Goal: Task Accomplishment & Management: Manage account settings

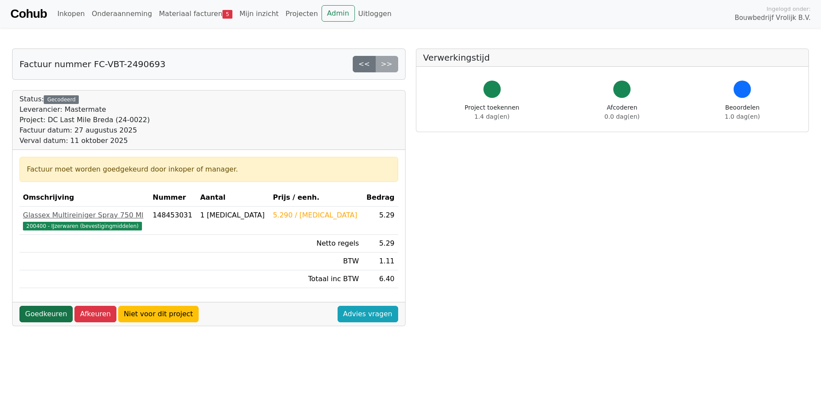
click at [52, 312] on link "Goedkeuren" at bounding box center [45, 314] width 53 height 16
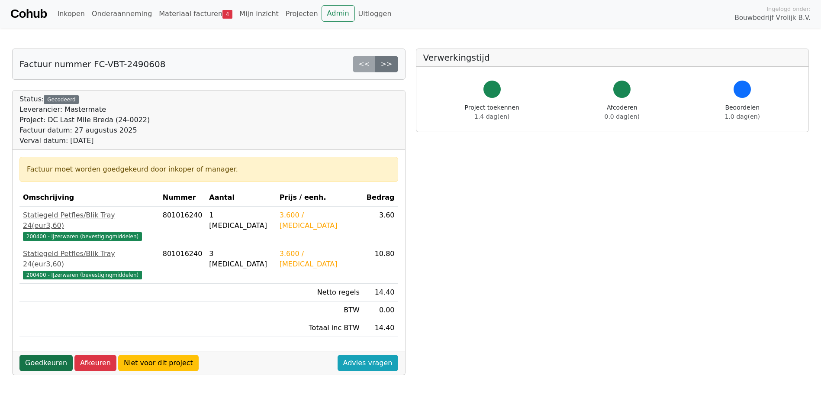
click at [51, 355] on link "Goedkeuren" at bounding box center [45, 363] width 53 height 16
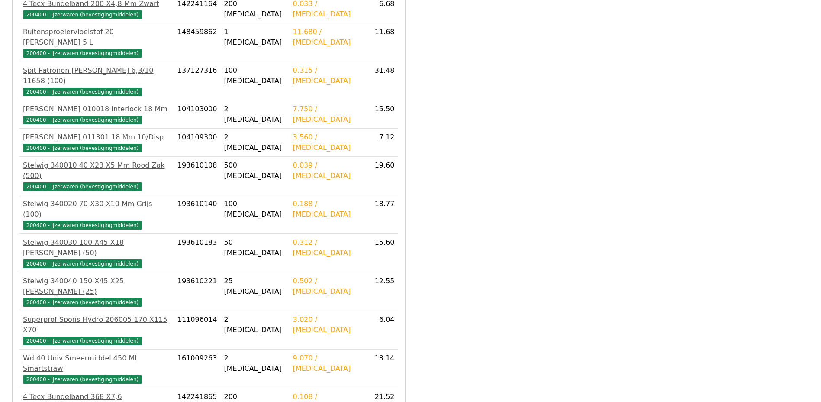
scroll to position [1775, 0]
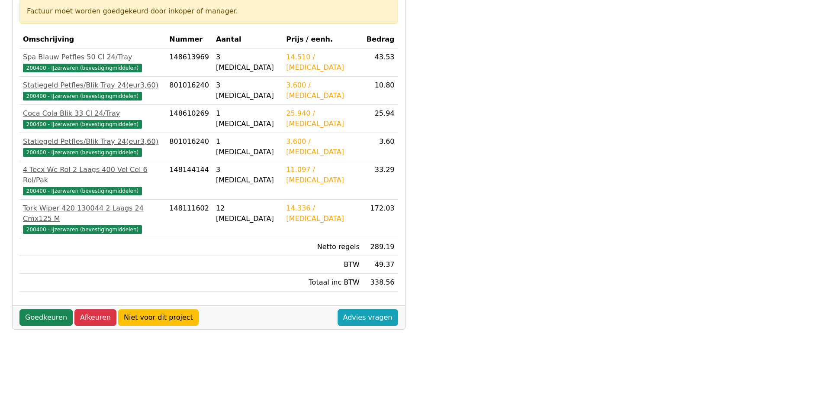
scroll to position [173, 0]
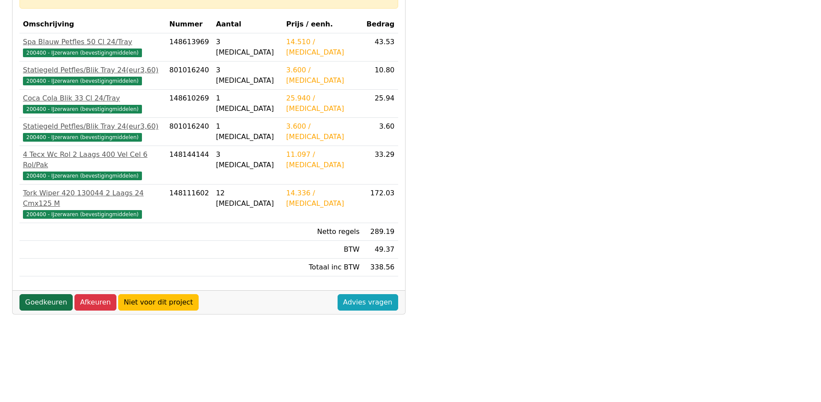
click at [47, 294] on link "Goedkeuren" at bounding box center [45, 302] width 53 height 16
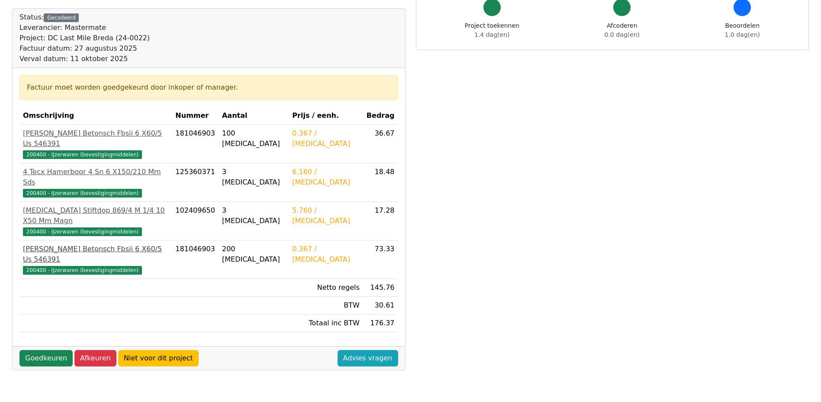
scroll to position [130, 0]
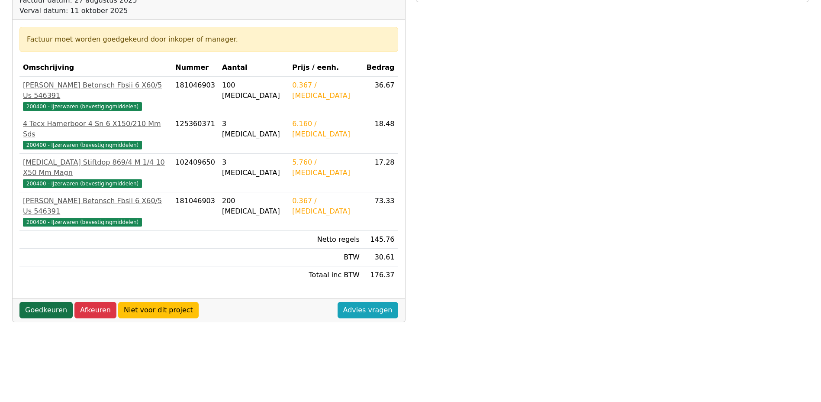
click at [40, 302] on link "Goedkeuren" at bounding box center [45, 310] width 53 height 16
